Goal: Task Accomplishment & Management: Manage account settings

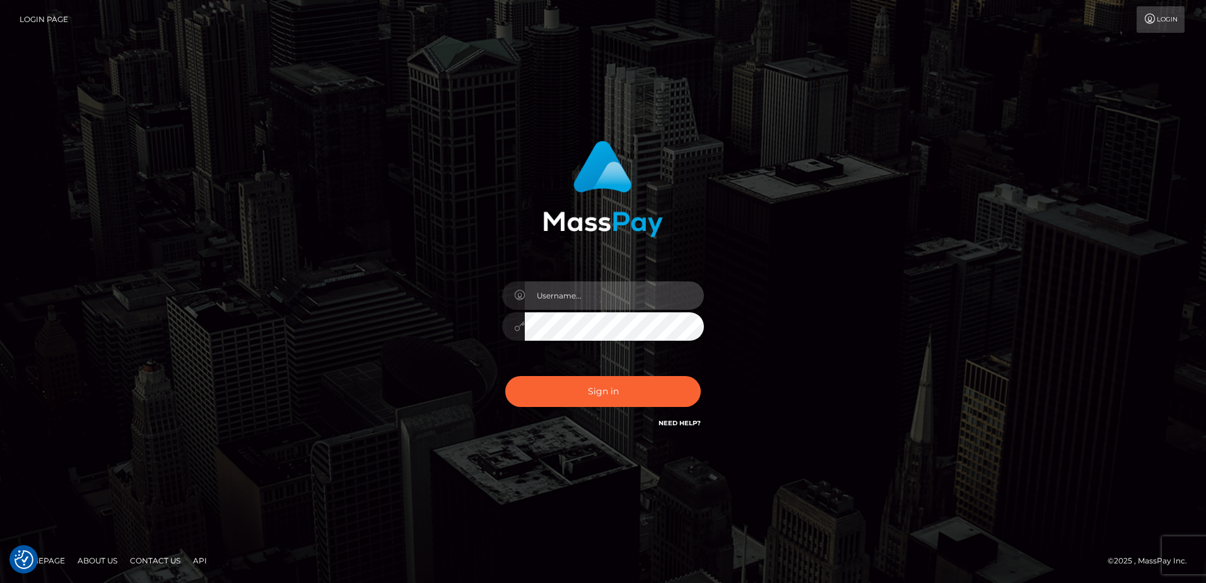
type input "hengland"
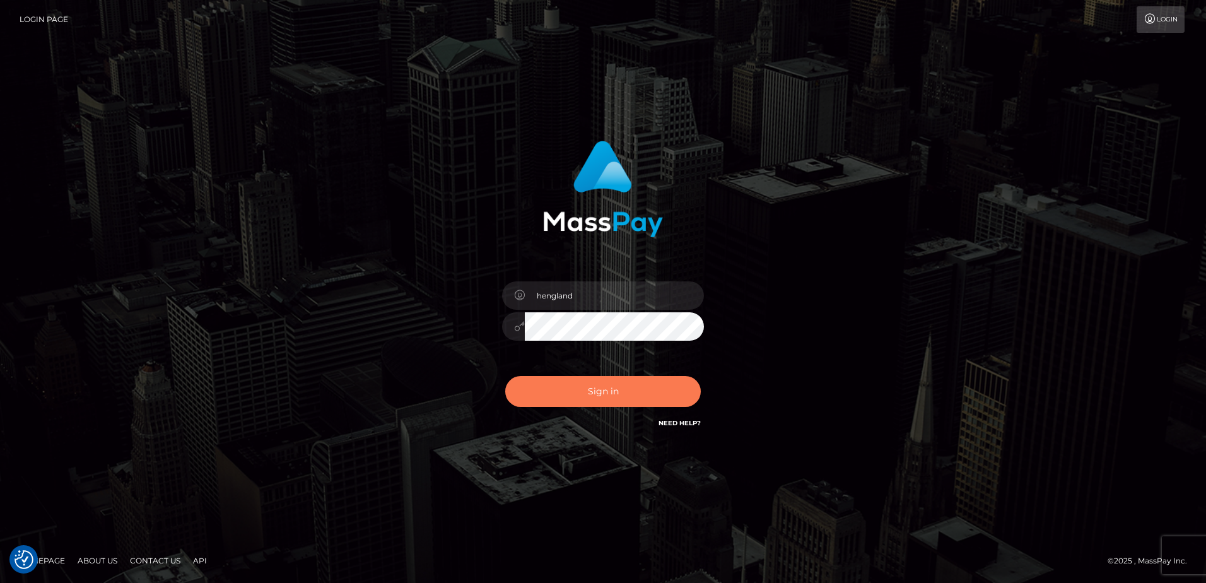
click at [581, 394] on button "Sign in" at bounding box center [603, 391] width 196 height 31
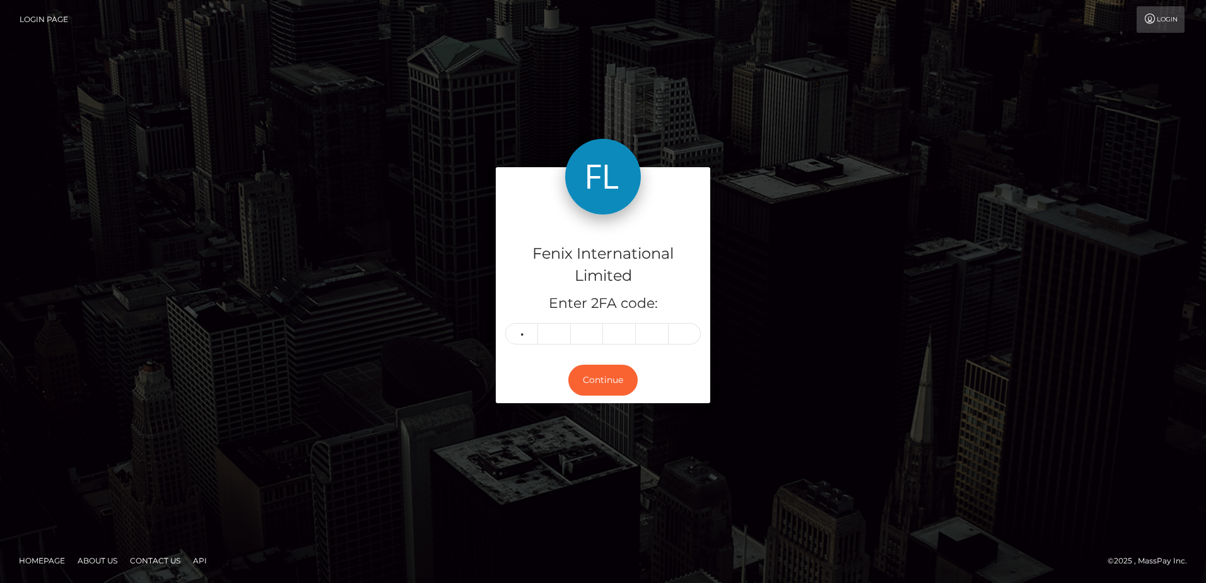
type input "3"
type input "8"
type input "7"
type input "0"
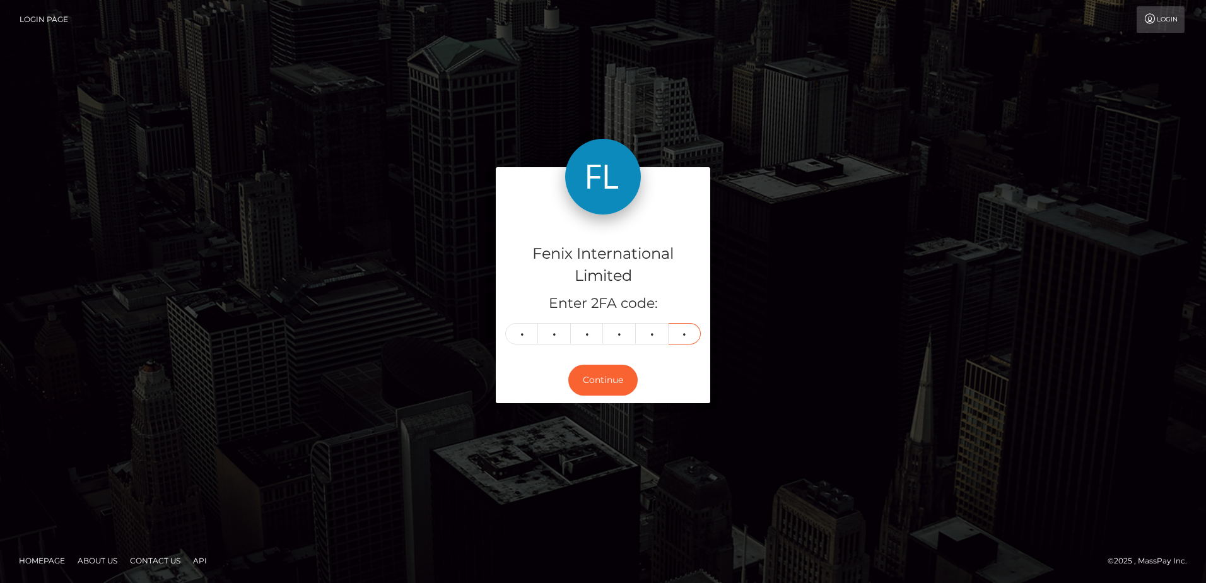
type input "7"
click at [669, 375] on div "Continue" at bounding box center [603, 380] width 215 height 46
click at [634, 385] on button "Continue" at bounding box center [603, 380] width 69 height 31
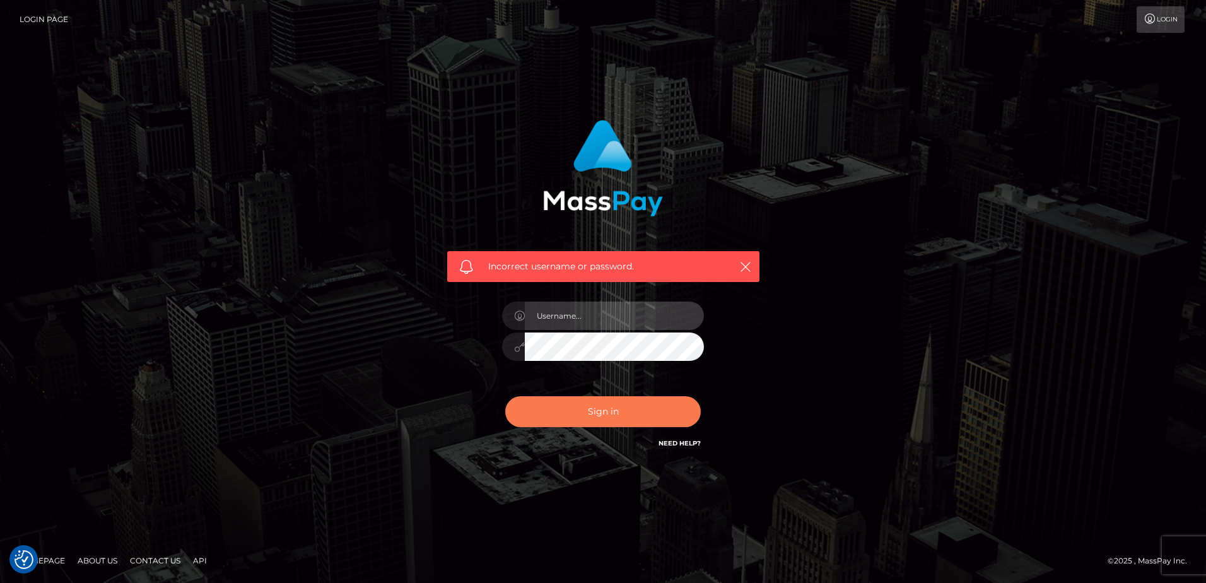
type input "hengland"
click at [628, 415] on button "Sign in" at bounding box center [603, 411] width 196 height 31
click at [654, 414] on button "Sign in" at bounding box center [603, 411] width 196 height 31
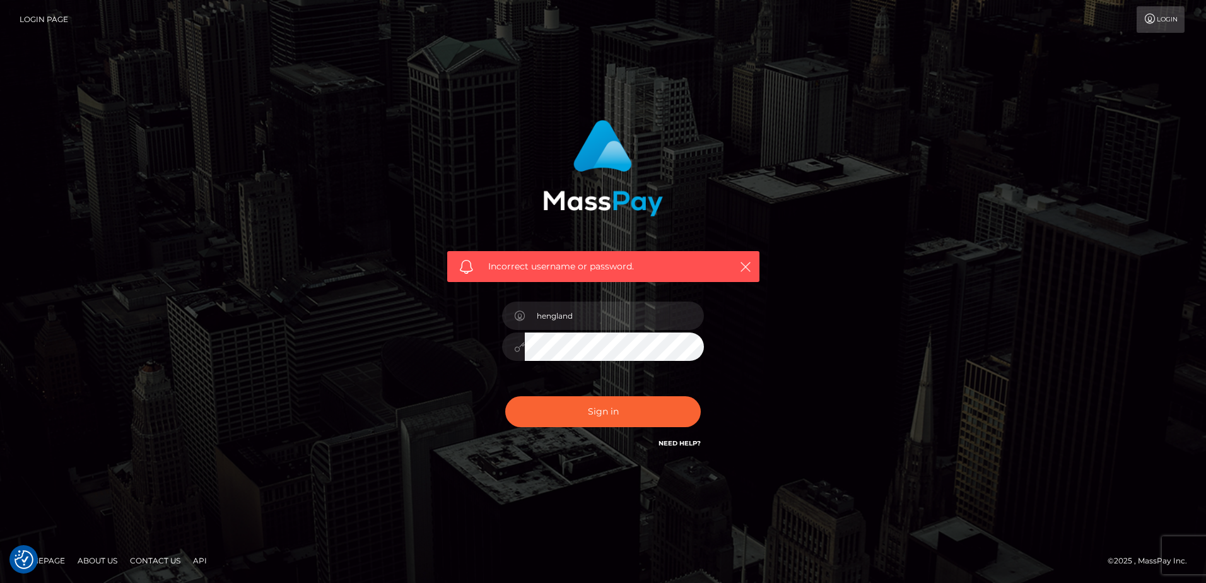
click at [111, 0] on nav "Login Page Login" at bounding box center [603, 19] width 1206 height 39
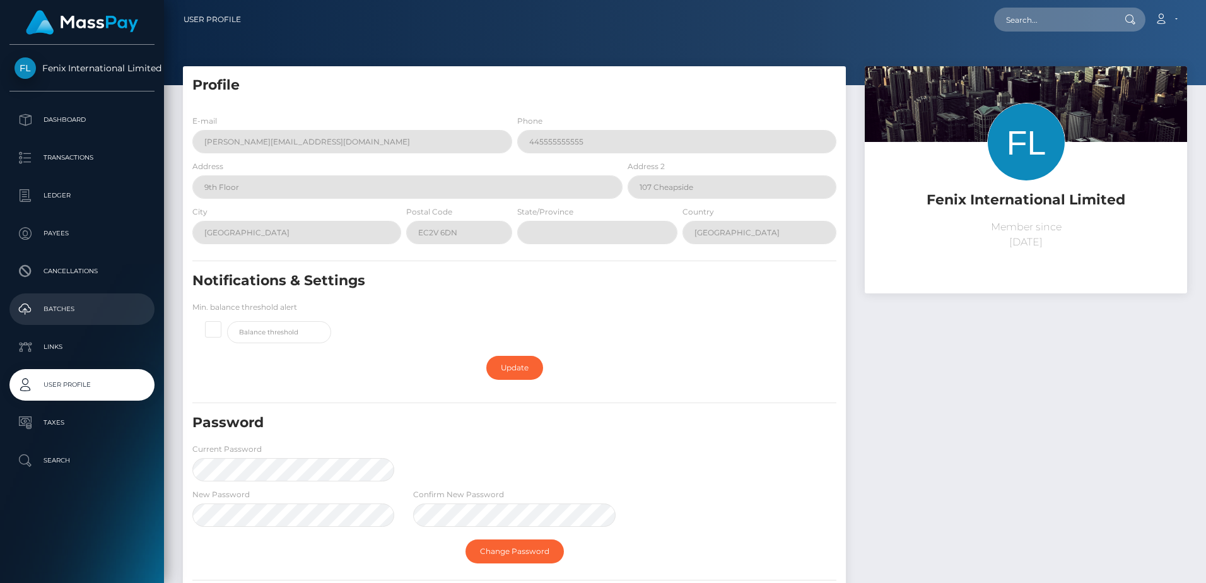
click at [85, 300] on p "Batches" at bounding box center [82, 309] width 135 height 19
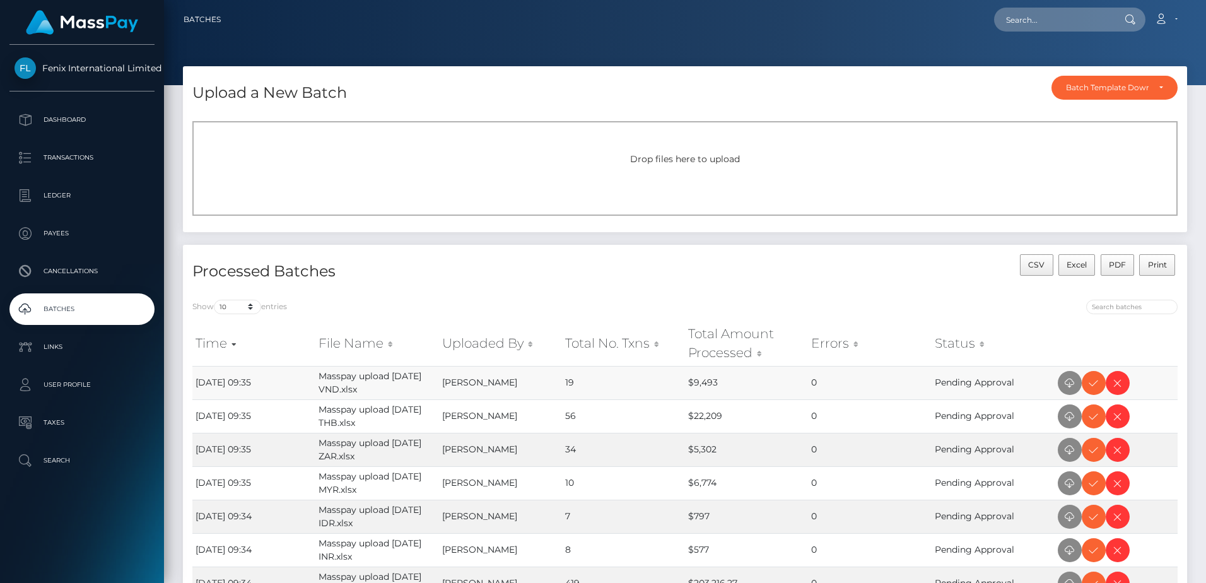
scroll to position [63, 0]
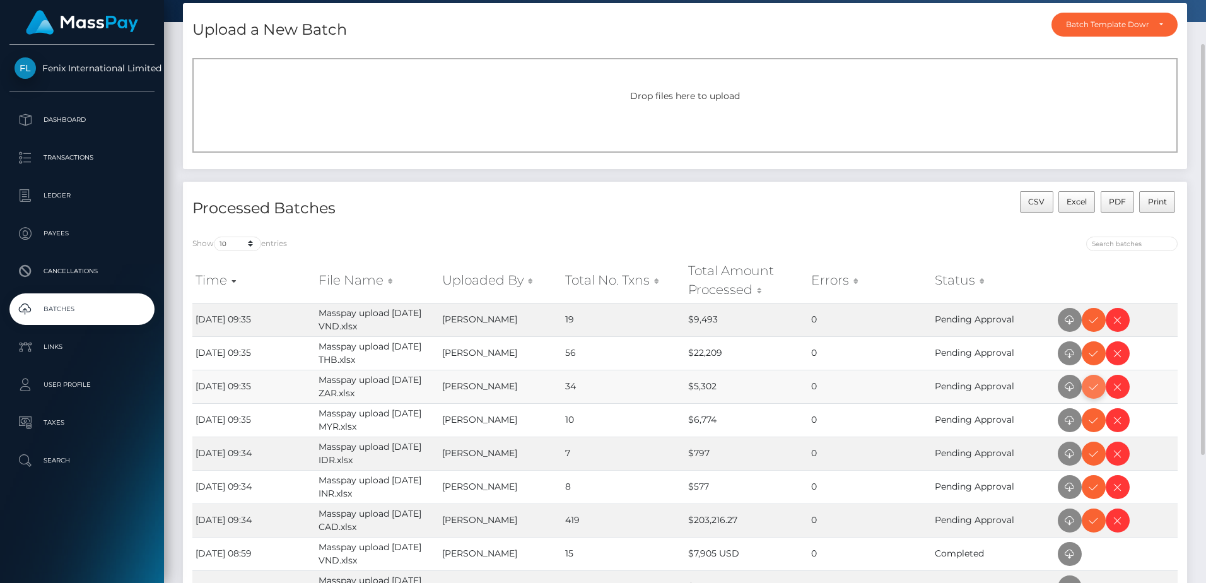
click at [1095, 387] on icon at bounding box center [1094, 387] width 15 height 16
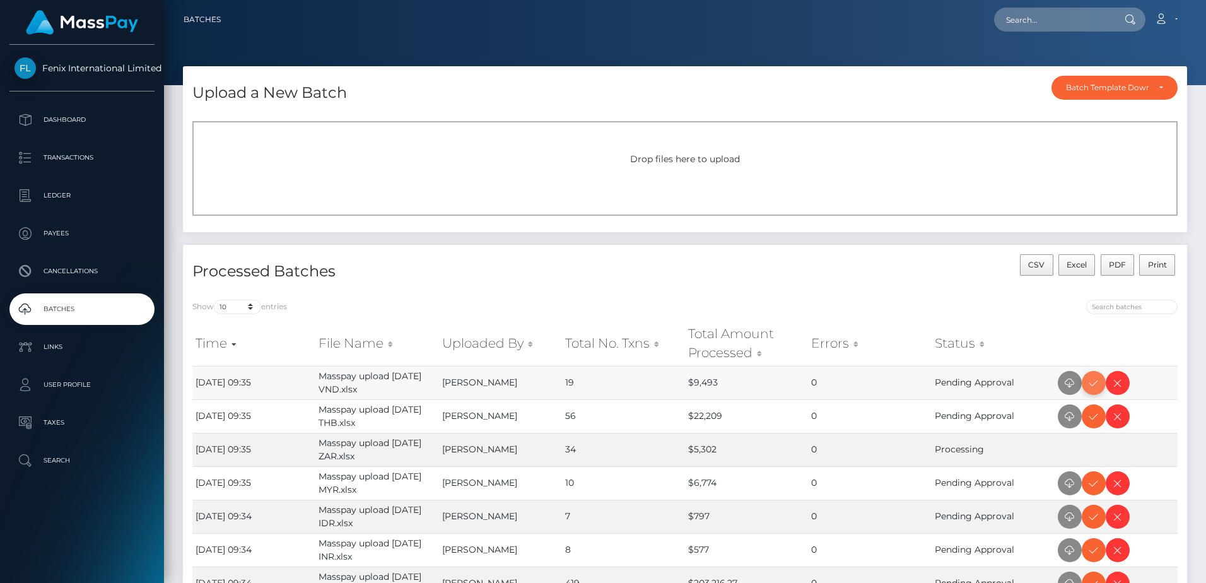
click at [1093, 387] on icon at bounding box center [1094, 383] width 15 height 16
click at [1092, 419] on icon at bounding box center [1094, 417] width 15 height 16
click at [1091, 490] on icon at bounding box center [1094, 484] width 15 height 16
drag, startPoint x: 1094, startPoint y: 549, endPoint x: 1155, endPoint y: 454, distance: 112.4
click at [1094, 549] on icon at bounding box center [1094, 551] width 15 height 16
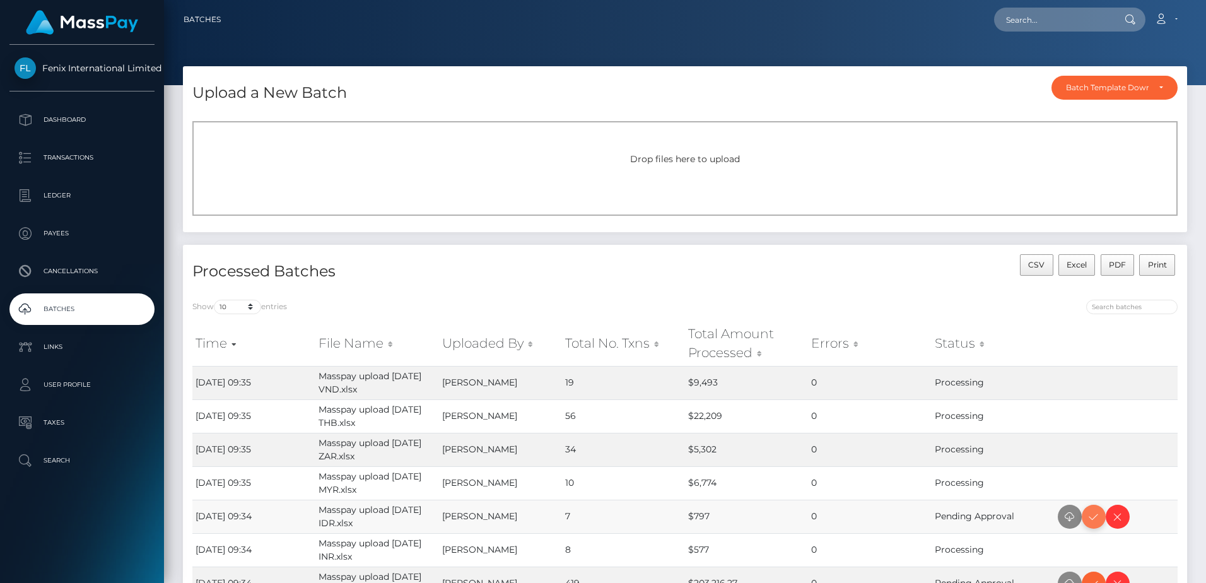
click at [1094, 514] on icon at bounding box center [1094, 517] width 15 height 16
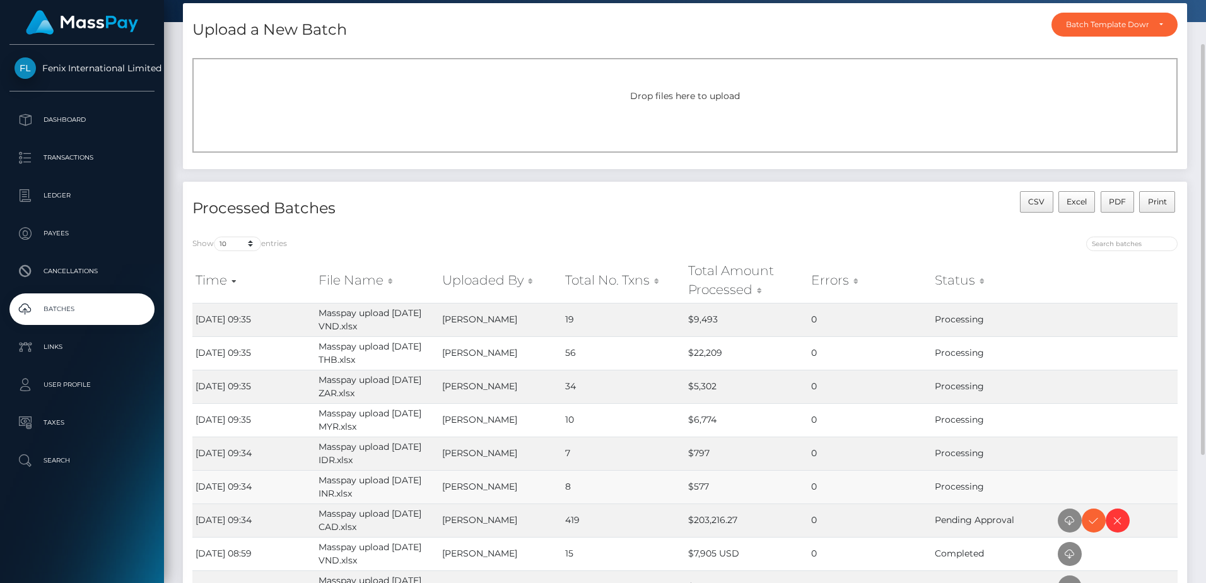
drag, startPoint x: 1093, startPoint y: 524, endPoint x: 1144, endPoint y: 490, distance: 60.9
click at [1093, 524] on icon at bounding box center [1094, 521] width 15 height 16
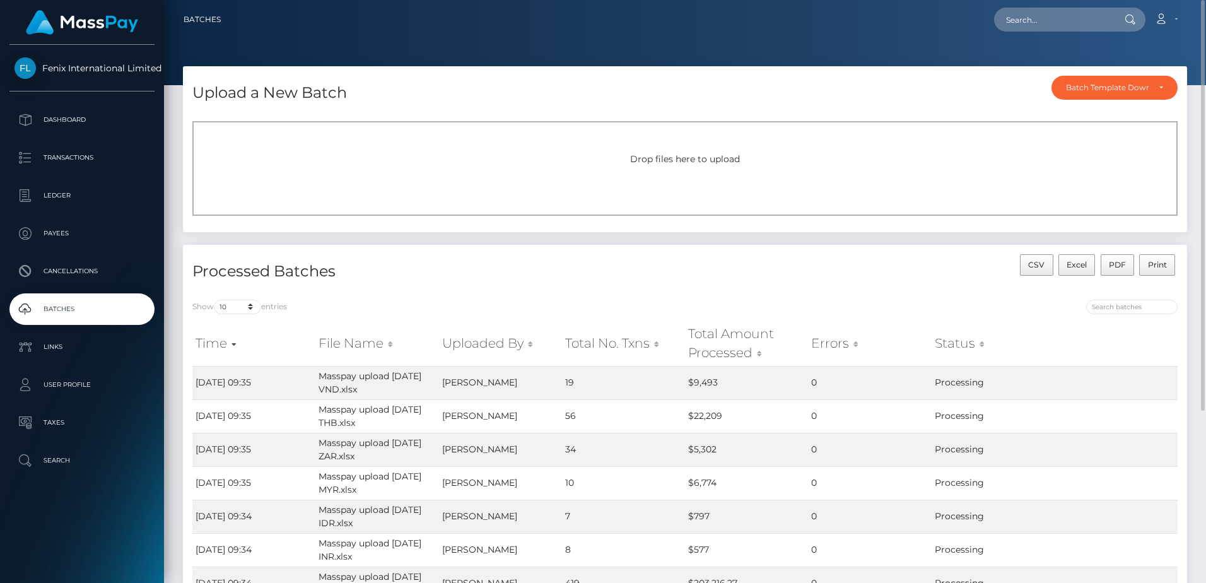
click at [519, 280] on h4 "Processed Batches" at bounding box center [433, 272] width 483 height 22
